Goal: Information Seeking & Learning: Learn about a topic

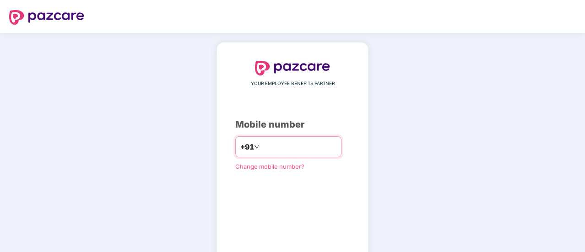
type input "**********"
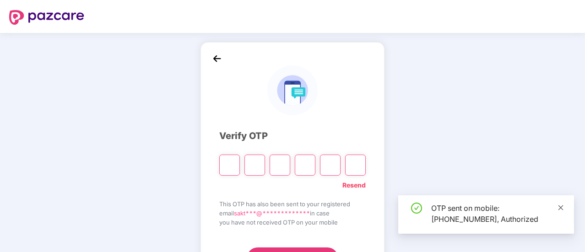
click at [558, 205] on icon "close" at bounding box center [560, 208] width 6 height 6
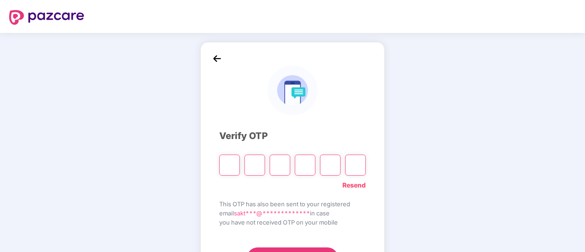
click at [232, 169] on input "Please enter verification code. Digit 1" at bounding box center [229, 165] width 21 height 21
type input "*"
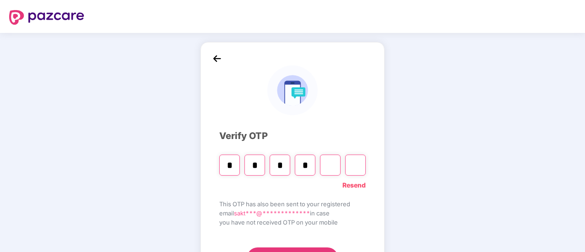
type input "*"
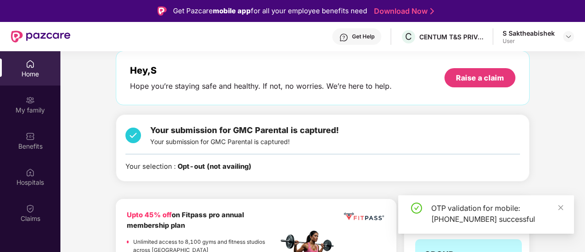
scroll to position [45, 0]
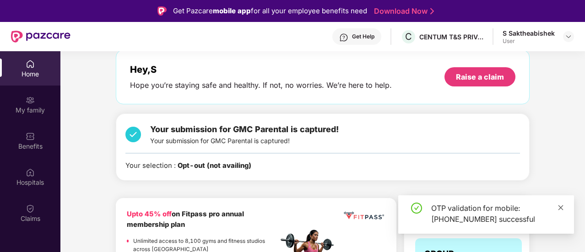
click at [563, 208] on icon "close" at bounding box center [560, 208] width 6 height 6
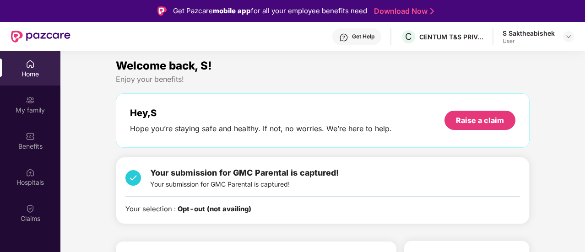
scroll to position [1, 0]
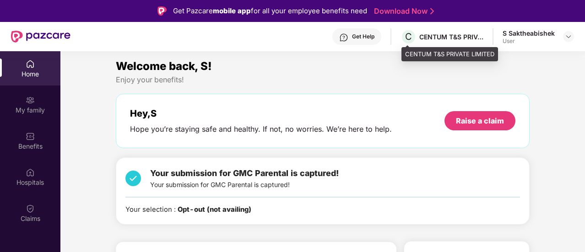
click at [449, 39] on div "CENTUM T&S PRIVATE LIMITED" at bounding box center [451, 36] width 64 height 9
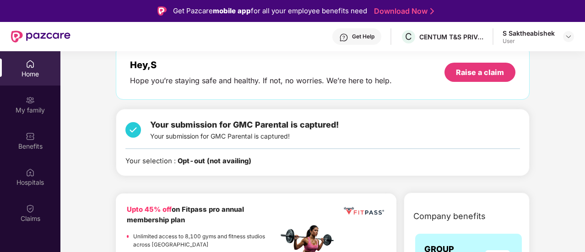
scroll to position [54, 0]
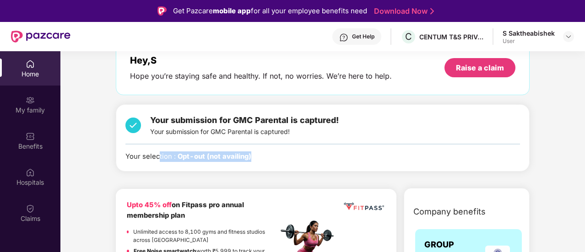
drag, startPoint x: 258, startPoint y: 156, endPoint x: 159, endPoint y: 157, distance: 99.3
click at [159, 157] on div "Your selection : Opt-out (not availing)" at bounding box center [322, 156] width 394 height 11
click at [305, 158] on div "Your selection : Opt-out (not availing)" at bounding box center [322, 156] width 394 height 11
drag, startPoint x: 305, startPoint y: 158, endPoint x: 79, endPoint y: 175, distance: 227.1
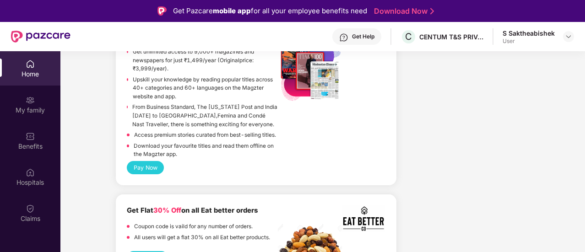
scroll to position [51, 0]
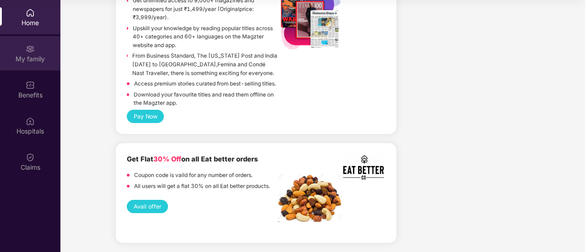
click at [30, 67] on div "My family" at bounding box center [30, 53] width 60 height 34
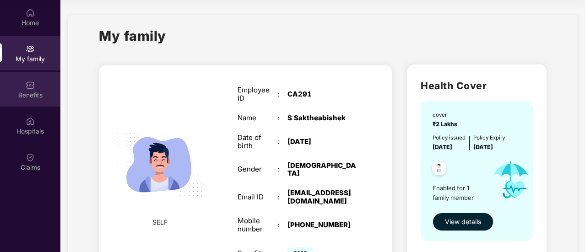
click at [32, 91] on div "Benefits" at bounding box center [30, 95] width 60 height 9
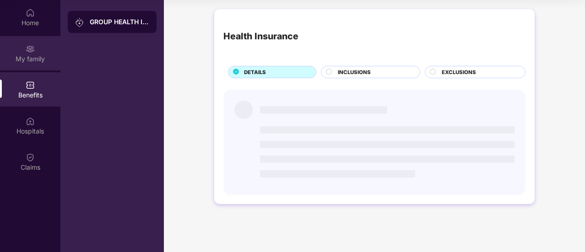
click at [35, 62] on div "My family" at bounding box center [30, 58] width 60 height 9
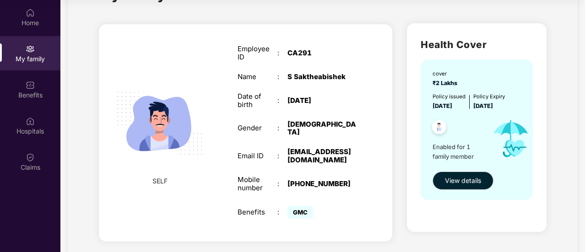
scroll to position [43, 0]
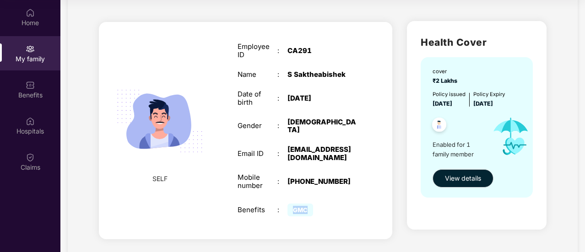
drag, startPoint x: 312, startPoint y: 199, endPoint x: 281, endPoint y: 200, distance: 31.2
click at [281, 201] on div "Benefits : GMC" at bounding box center [296, 209] width 119 height 17
click at [184, 199] on div "SELF Employee ID : CA291 Name : S Saktheabishek Date of birth : [DEMOGRAPHIC_DA…" at bounding box center [245, 130] width 293 height 217
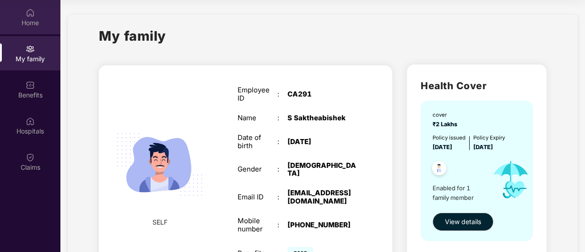
click at [16, 24] on div "Home" at bounding box center [30, 22] width 60 height 9
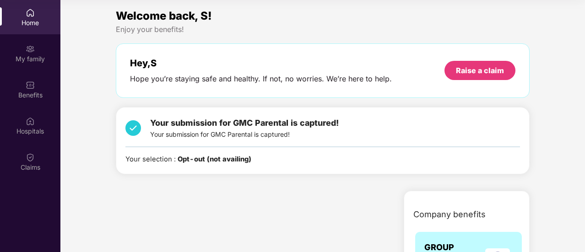
scroll to position [6, 0]
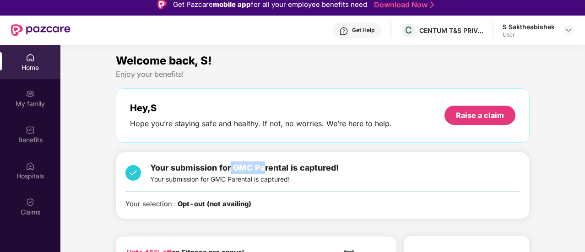
drag, startPoint x: 266, startPoint y: 164, endPoint x: 232, endPoint y: 167, distance: 34.4
click at [232, 167] on span "Your submission for GMC Parental is captured!" at bounding box center [244, 168] width 189 height 10
click at [155, 163] on span "Your submission for GMC Parental is captured!" at bounding box center [244, 168] width 189 height 10
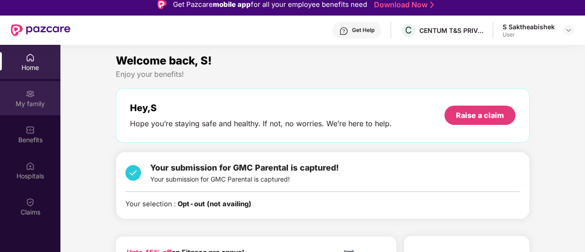
click at [7, 92] on div "My family" at bounding box center [30, 98] width 60 height 34
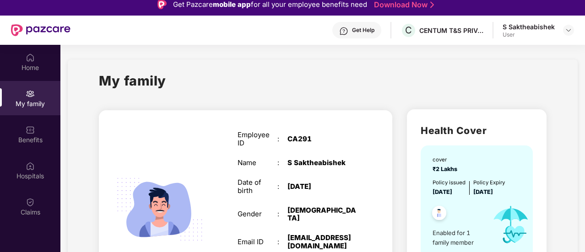
scroll to position [59, 0]
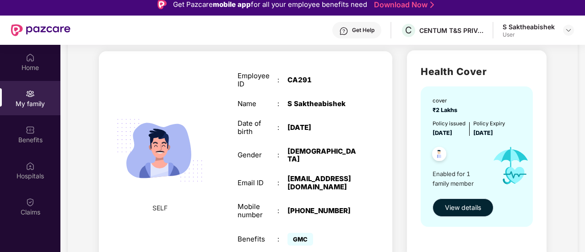
click at [459, 207] on span "View details" at bounding box center [463, 208] width 36 height 10
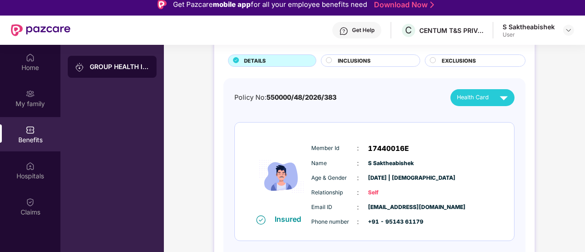
scroll to position [40, 0]
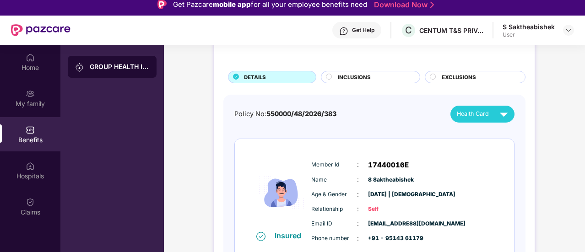
click at [342, 75] on span "INCLUSIONS" at bounding box center [354, 77] width 33 height 8
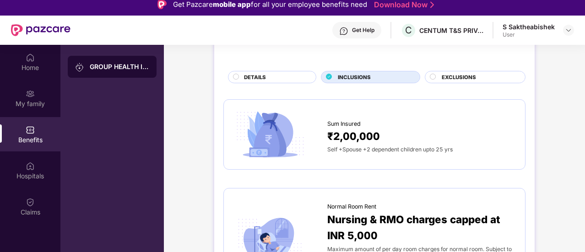
click at [271, 77] on div "DETAILS" at bounding box center [275, 78] width 72 height 10
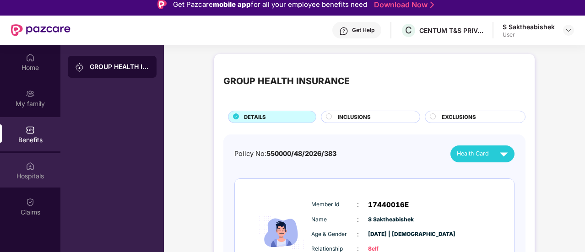
click at [27, 172] on div "Hospitals" at bounding box center [30, 176] width 60 height 9
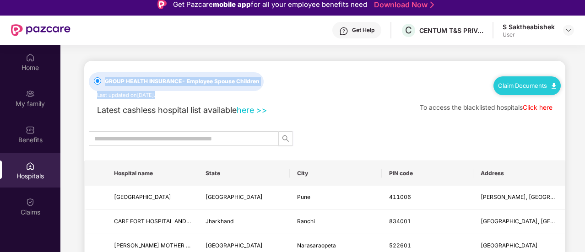
drag, startPoint x: 177, startPoint y: 95, endPoint x: 97, endPoint y: 88, distance: 79.9
click at [97, 88] on div "GROUP HEALTH INSURANCE - Employee Spouse Children Last updated on [DATE] ." at bounding box center [188, 80] width 198 height 38
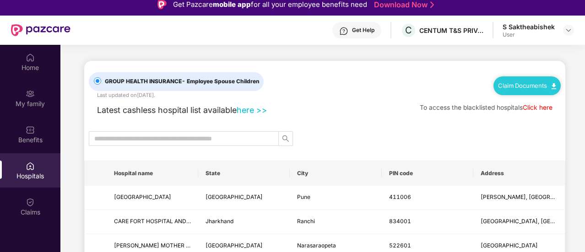
click at [285, 92] on div "GROUP HEALTH INSURANCE - Employee Spouse Children Last updated on [DATE] ." at bounding box center [188, 80] width 198 height 38
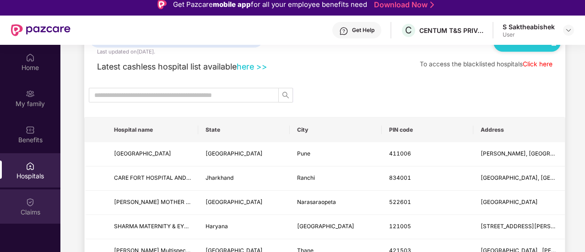
scroll to position [44, 0]
click at [36, 201] on div "Claims" at bounding box center [30, 206] width 60 height 34
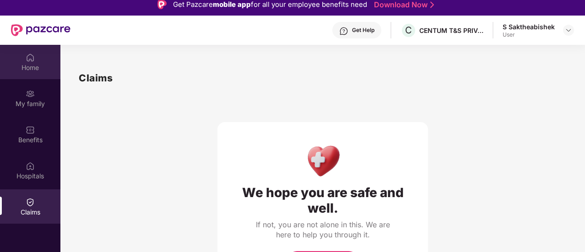
click at [22, 49] on div "Home" at bounding box center [30, 62] width 60 height 34
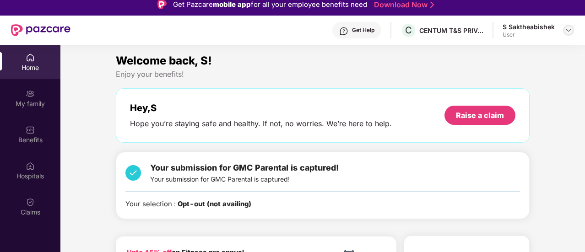
click at [564, 31] on div at bounding box center [568, 30] width 11 height 11
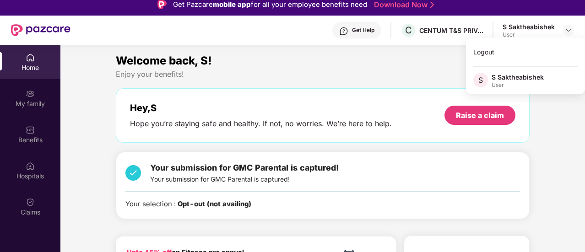
click at [353, 68] on div "Welcome back, S!" at bounding box center [323, 60] width 414 height 17
